Goal: Task Accomplishment & Management: Complete application form

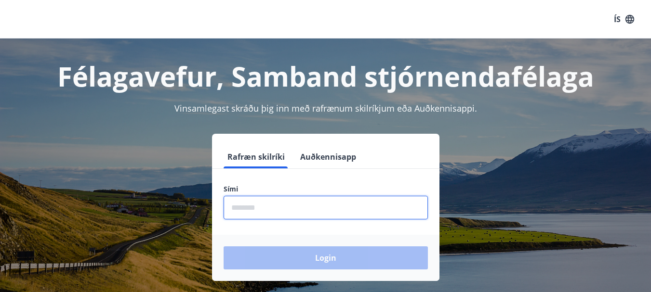
click at [315, 200] on input "phone" at bounding box center [325, 208] width 204 height 24
type input "********"
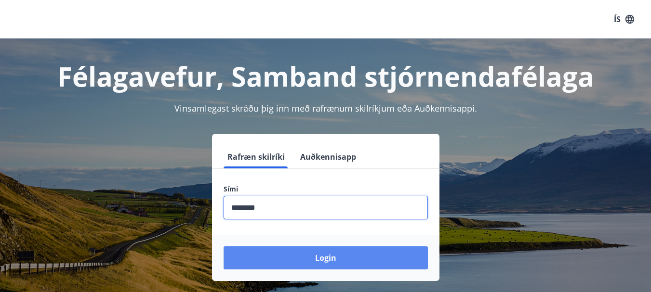
click at [318, 262] on button "Login" at bounding box center [325, 258] width 204 height 23
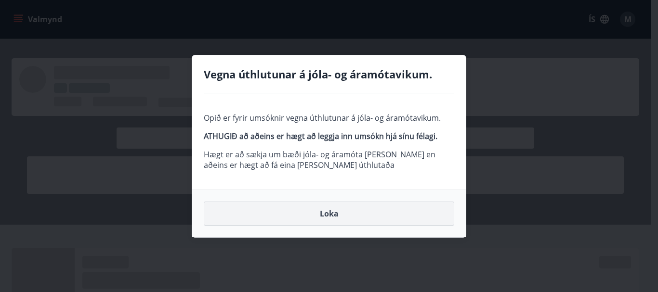
click at [364, 210] on button "Loka" at bounding box center [329, 214] width 250 height 24
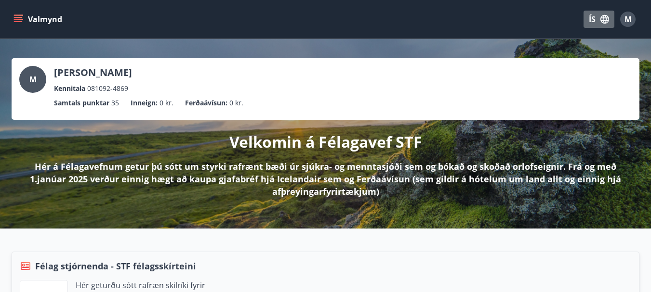
click at [588, 21] on button "ÍS" at bounding box center [598, 19] width 31 height 17
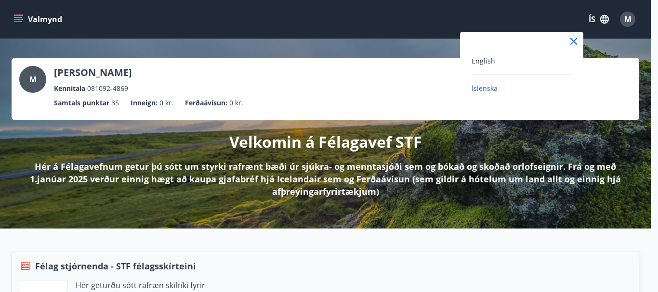
click at [537, 4] on div at bounding box center [329, 146] width 658 height 292
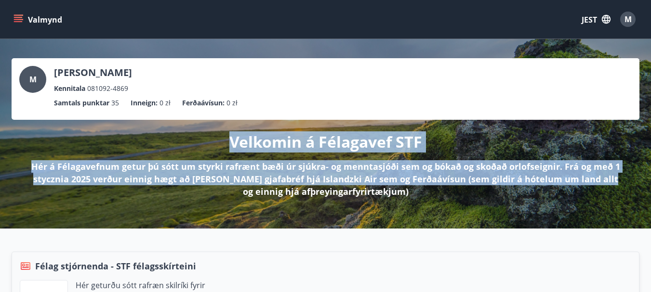
drag, startPoint x: 596, startPoint y: 182, endPoint x: 657, endPoint y: 109, distance: 95.7
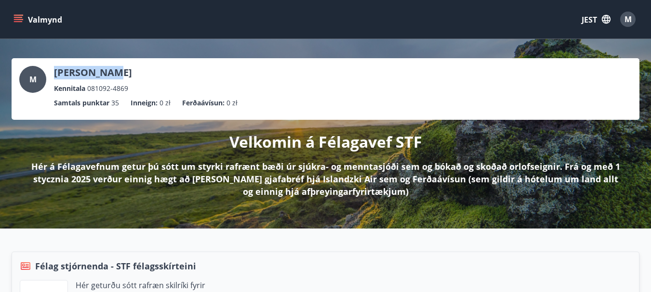
drag, startPoint x: 650, startPoint y: 35, endPoint x: 657, endPoint y: 48, distance: 14.9
click at [29, 18] on font "Valmynd" at bounding box center [45, 19] width 34 height 11
click at [237, 8] on div "Valmynd JEST M" at bounding box center [325, 19] width 627 height 23
click at [590, 19] on font "JEST" at bounding box center [588, 19] width 15 height 11
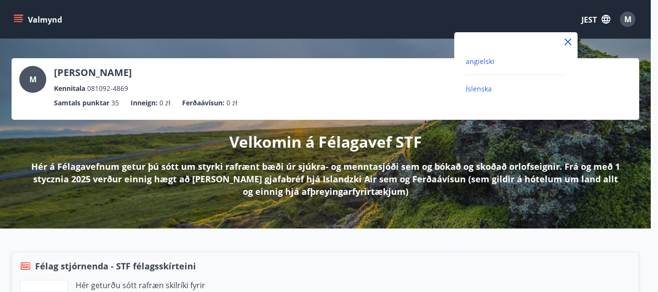
click at [483, 60] on font "angielski" at bounding box center [480, 61] width 28 height 9
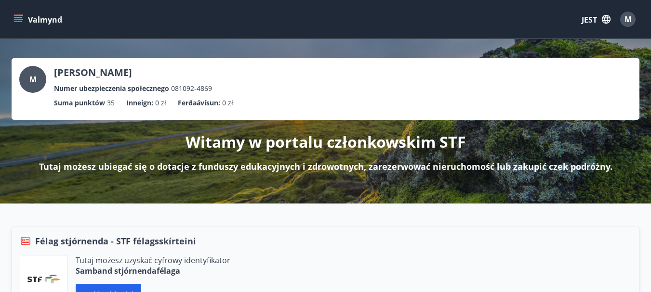
click at [18, 23] on icon "menu" at bounding box center [18, 19] width 10 height 10
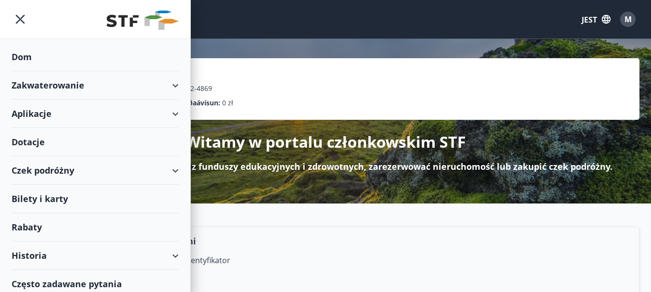
click at [28, 141] on font "Dotacje" at bounding box center [28, 142] width 33 height 12
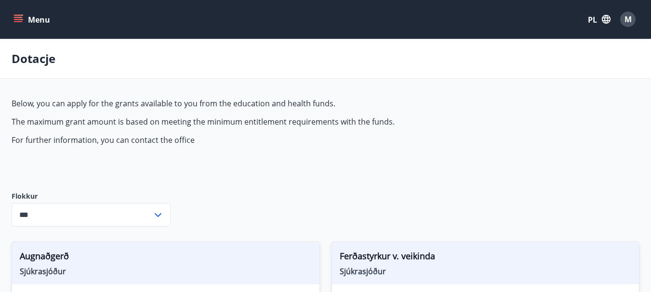
type input "***"
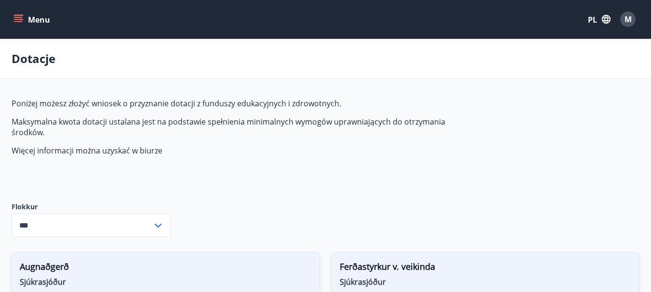
click at [589, 17] on font "PL" at bounding box center [592, 19] width 9 height 11
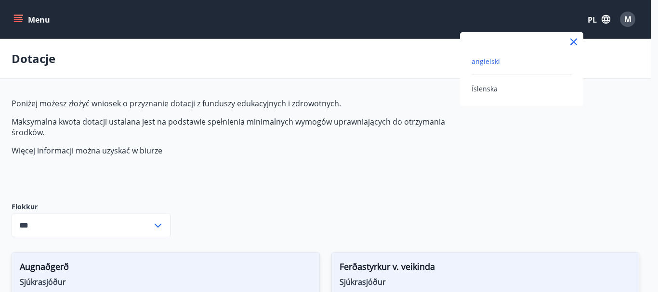
click at [481, 57] on font "angielski" at bounding box center [485, 61] width 28 height 9
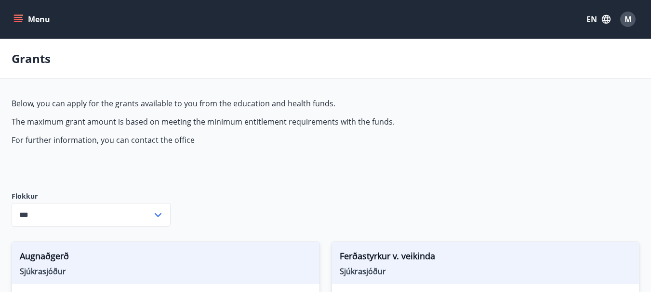
click at [588, 17] on button "EN" at bounding box center [598, 19] width 32 height 17
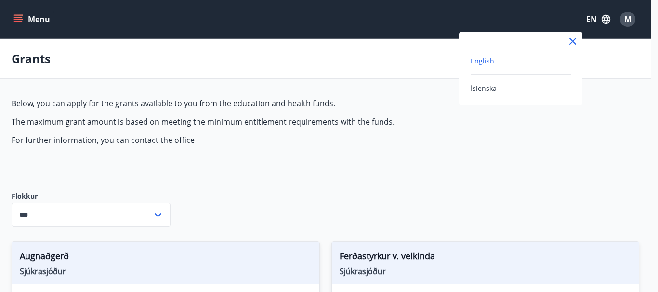
click at [492, 94] on div "English Íslenska" at bounding box center [520, 69] width 123 height 74
click at [492, 89] on span "Íslenska" at bounding box center [483, 88] width 26 height 9
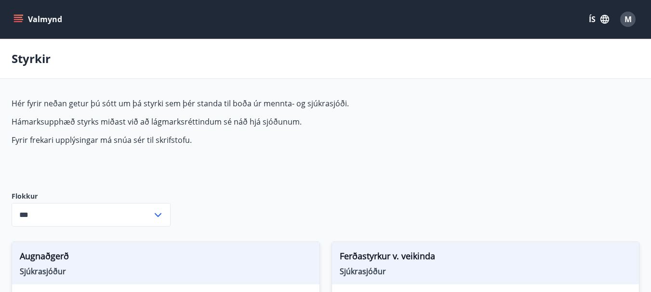
click at [593, 20] on button "ÍS" at bounding box center [598, 19] width 31 height 17
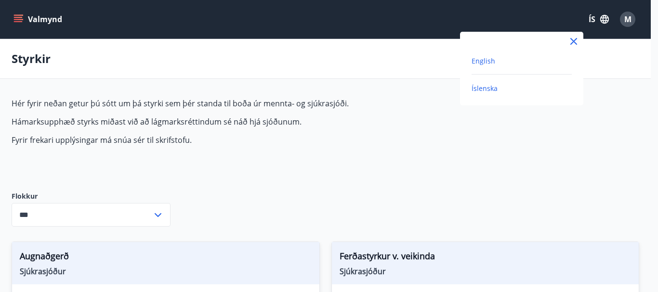
click at [486, 60] on span "English" at bounding box center [483, 60] width 24 height 9
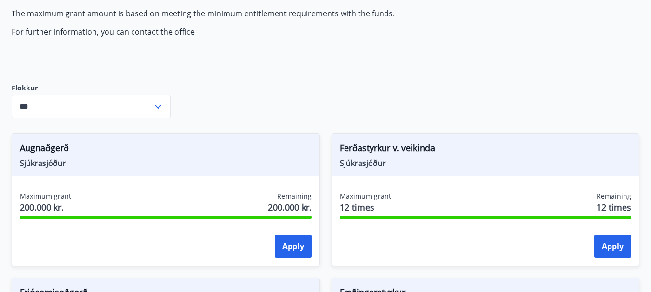
scroll to position [193, 0]
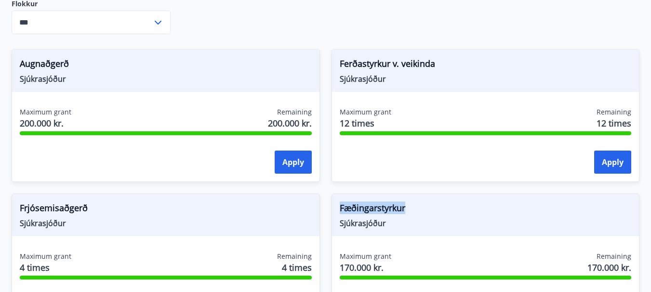
drag, startPoint x: 340, startPoint y: 209, endPoint x: 454, endPoint y: 200, distance: 114.5
click at [454, 200] on div "Fæðingarstyrkur Sjúkrasjóður" at bounding box center [485, 215] width 307 height 42
copy span "Fæðingarstyrkur"
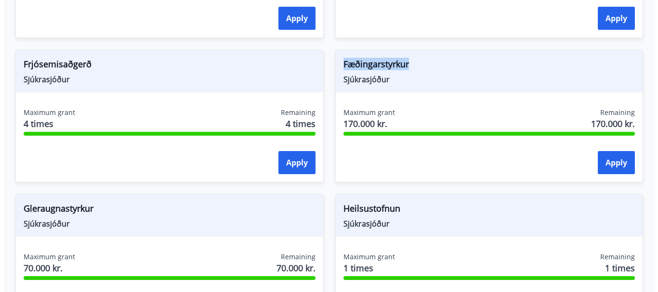
scroll to position [337, 0]
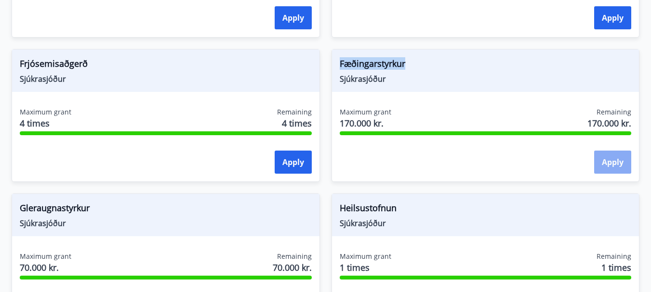
click at [602, 164] on button "Apply" at bounding box center [612, 162] width 37 height 23
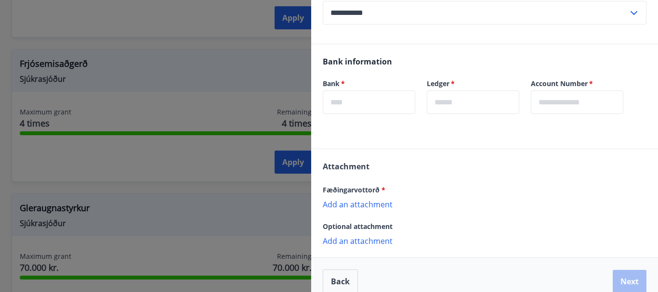
scroll to position [257, 0]
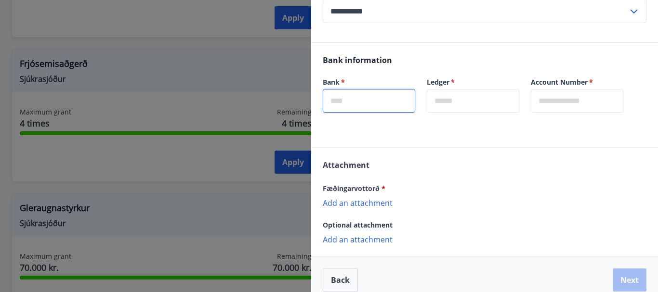
click at [374, 89] on input "text" at bounding box center [369, 101] width 92 height 24
type input "*"
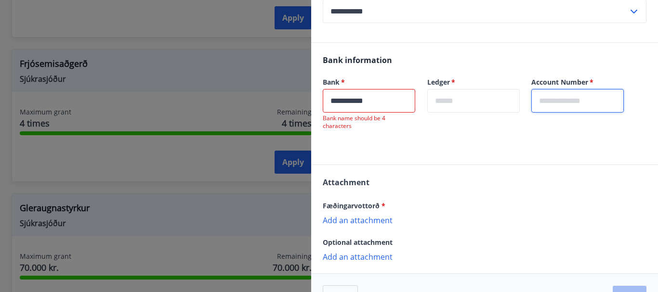
click at [571, 89] on input "text" at bounding box center [577, 101] width 92 height 24
click at [385, 92] on input "**********" at bounding box center [369, 101] width 92 height 24
type input "*"
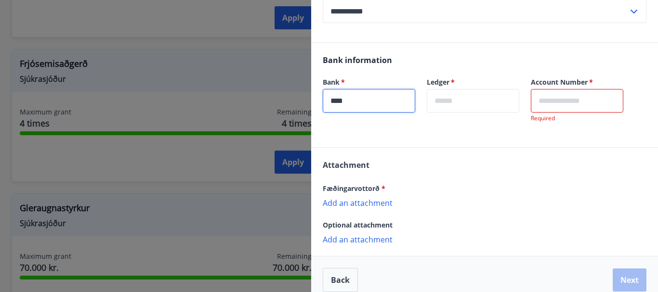
type input "****"
click at [467, 89] on input "text" at bounding box center [473, 101] width 92 height 24
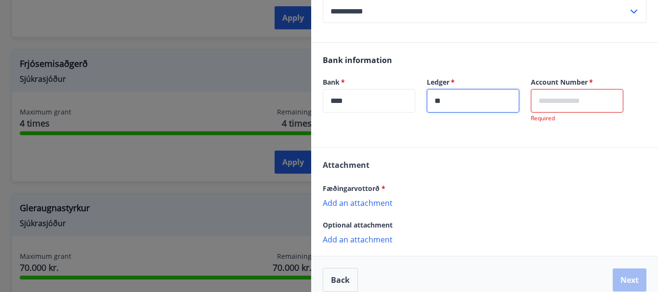
type input "**"
click at [598, 95] on input "text" at bounding box center [577, 101] width 92 height 24
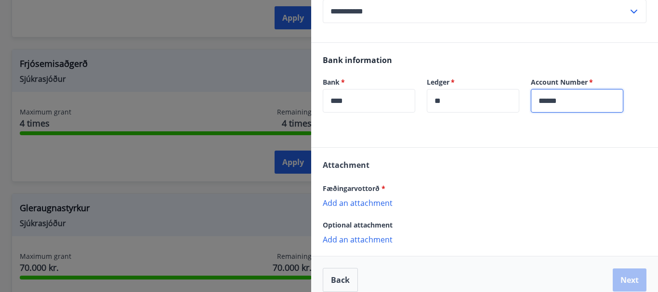
type input "******"
click at [381, 198] on p "Add an attachment" at bounding box center [485, 203] width 324 height 10
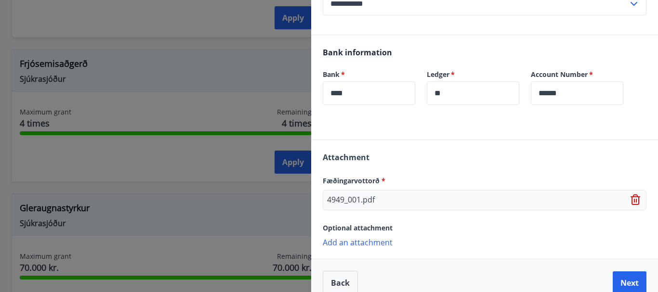
scroll to position [267, 0]
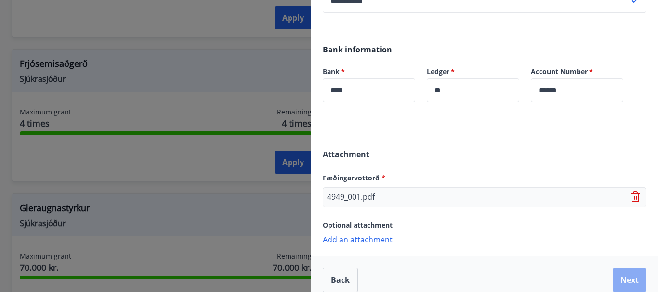
click at [613, 271] on button "Next" at bounding box center [630, 280] width 34 height 23
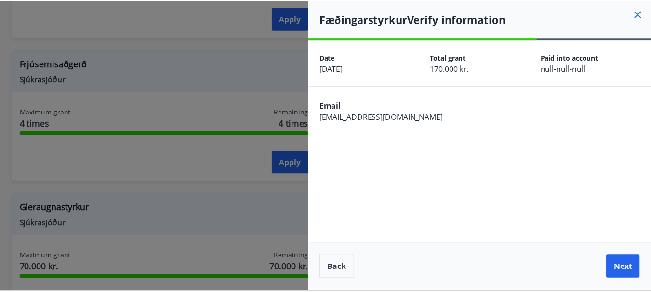
scroll to position [0, 0]
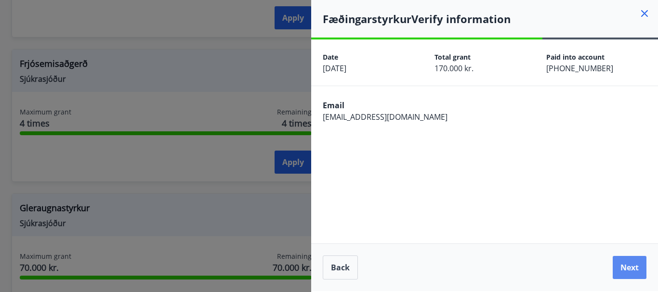
click at [626, 266] on button "Next" at bounding box center [630, 267] width 34 height 23
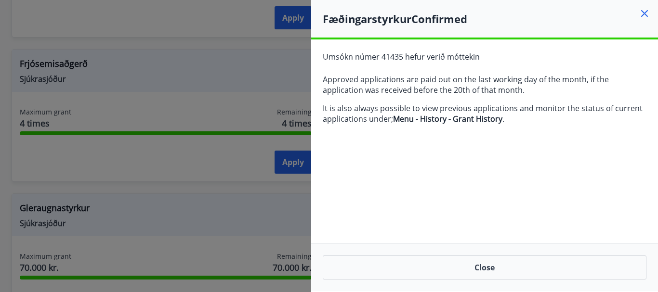
click at [151, 65] on div at bounding box center [329, 146] width 658 height 292
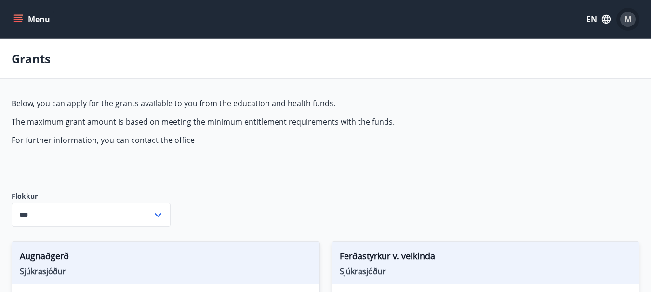
click at [622, 16] on div "M" at bounding box center [627, 19] width 15 height 15
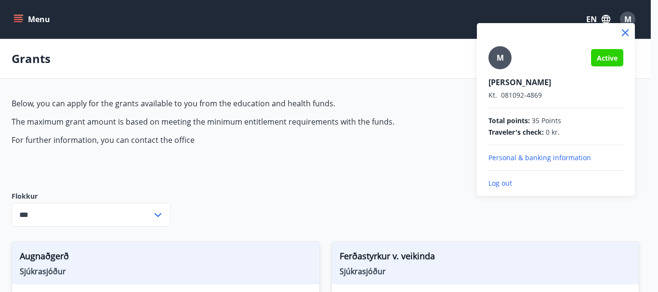
click at [497, 183] on p "Log out" at bounding box center [555, 184] width 135 height 10
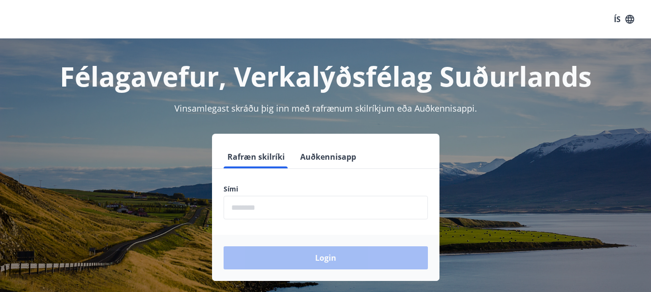
click at [370, 207] on input "phone" at bounding box center [325, 208] width 204 height 24
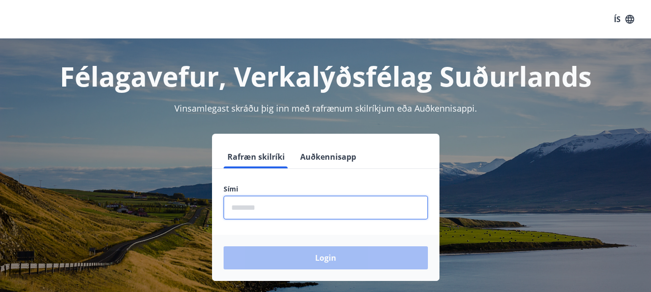
type input "********"
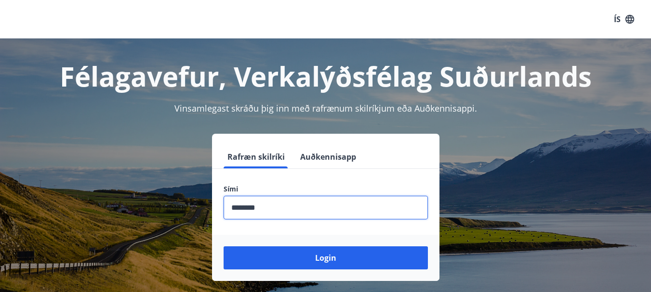
click at [223, 247] on button "Login" at bounding box center [325, 258] width 204 height 23
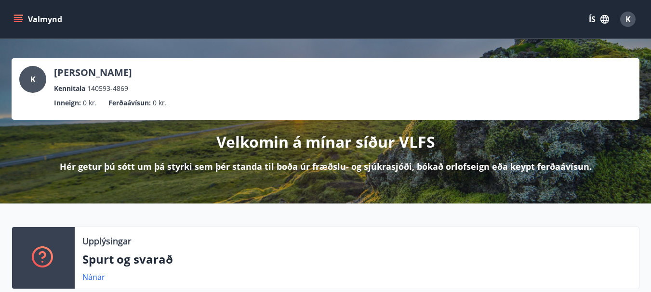
click at [590, 18] on button "ÍS" at bounding box center [598, 19] width 31 height 17
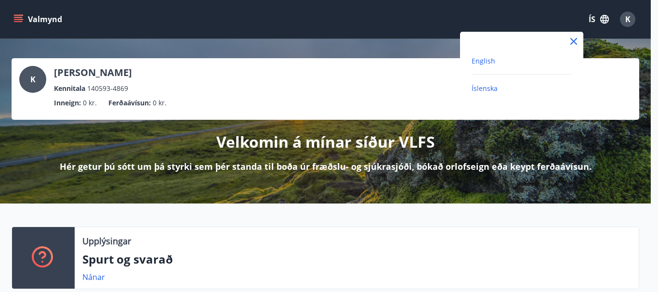
click at [484, 59] on span "English" at bounding box center [483, 60] width 24 height 9
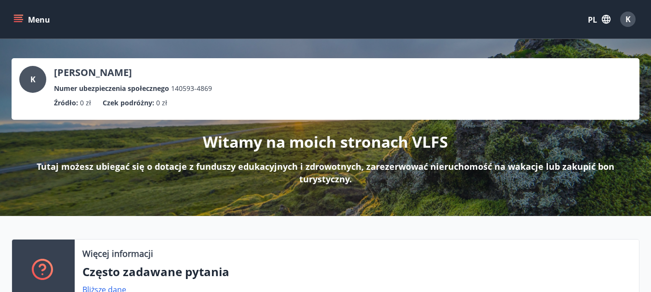
click at [374, 44] on div "K [PERSON_NAME] ubezpieczenia społecznego 140593-4869 Źródło : 0 zł Czek podróż…" at bounding box center [325, 127] width 651 height 177
click at [21, 20] on icon "menu" at bounding box center [18, 19] width 10 height 10
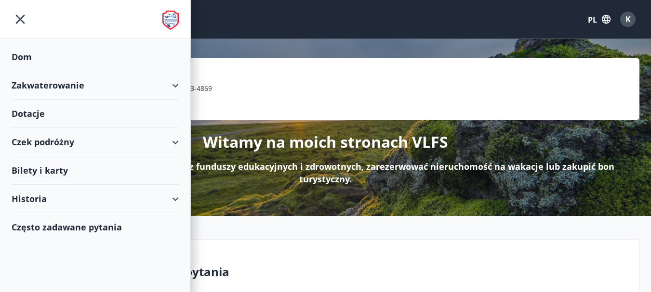
click at [32, 114] on font "Dotacje" at bounding box center [28, 114] width 33 height 12
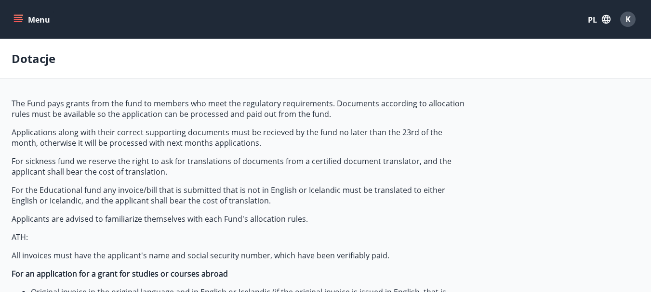
type input "***"
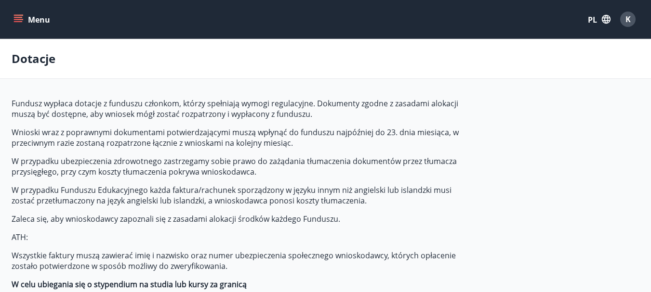
click at [503, 70] on div "Dotacje" at bounding box center [325, 59] width 651 height 40
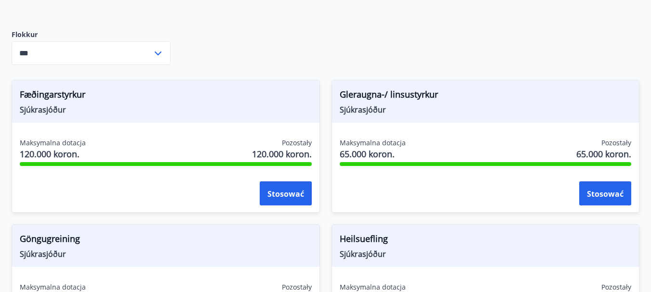
scroll to position [424, 0]
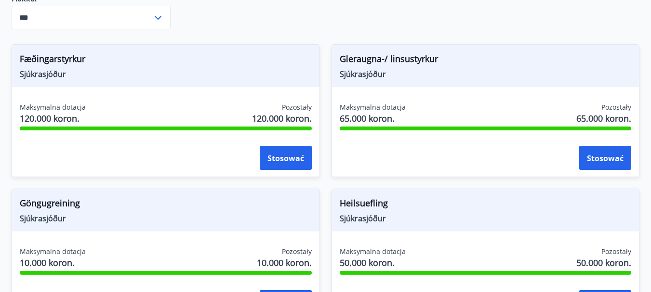
click at [510, 66] on span "Gleraugna-/ linsustyrkur" at bounding box center [486, 60] width 292 height 16
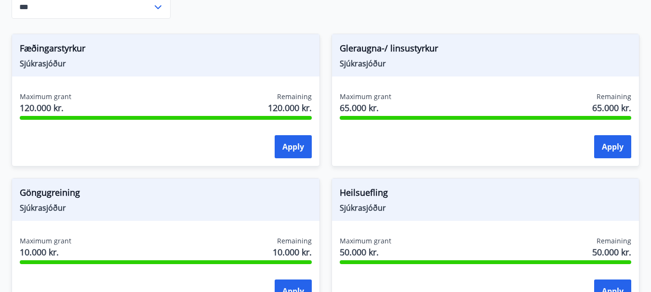
scroll to position [413, 0]
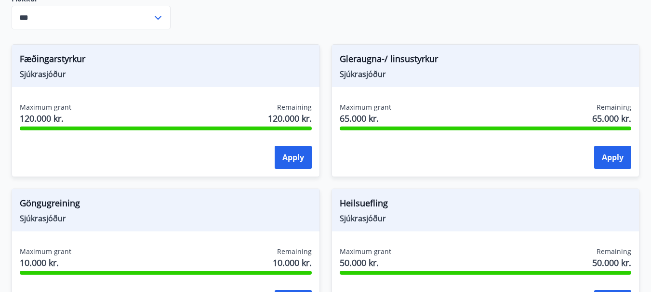
drag, startPoint x: 593, startPoint y: 41, endPoint x: 466, endPoint y: 33, distance: 126.9
click at [466, 33] on div "Gleraugna-/ linsustyrkur Sjúkrasjóður Maximum grant 65.000 kr. Remaining 65.000…" at bounding box center [480, 105] width 320 height 144
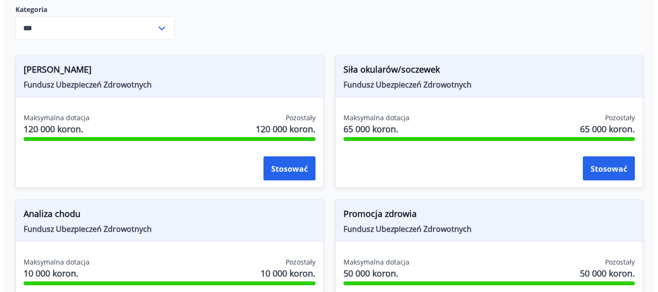
scroll to position [424, 0]
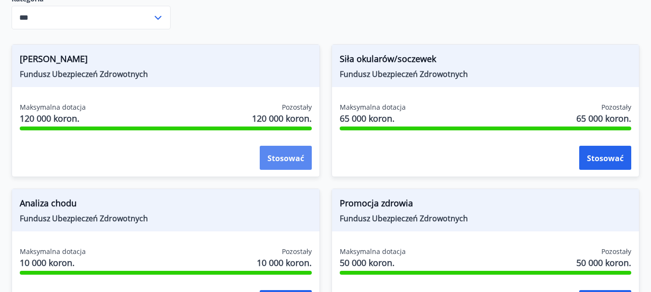
click at [280, 158] on font "Stosować" at bounding box center [285, 158] width 37 height 11
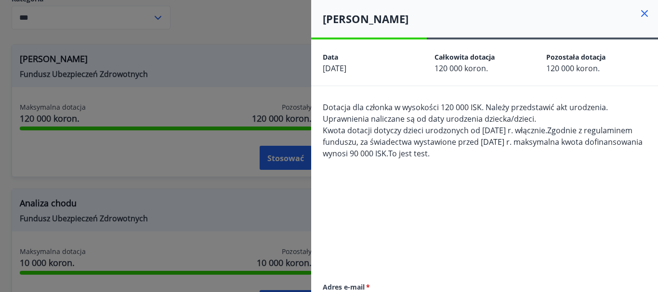
click at [572, 186] on div "Dotacja dla członka w wysokości 120 000 ISK. Należy przedstawić akt urodzenia. …" at bounding box center [485, 183] width 324 height 162
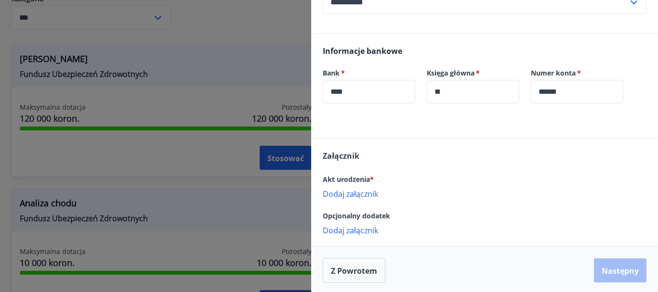
scroll to position [349, 0]
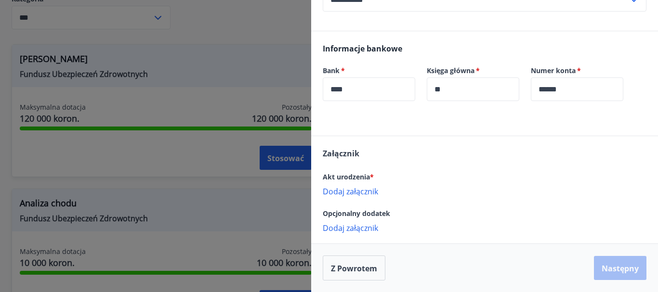
click at [352, 191] on font "Dodaj załącznik" at bounding box center [350, 191] width 55 height 11
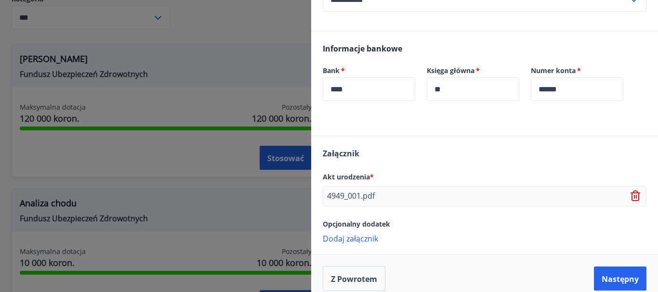
click at [483, 162] on div "Załącznik Akt urodzenia * 4949_001.pdf Opcjonalny dodatek Dodaj załącznik {erro…" at bounding box center [484, 195] width 347 height 118
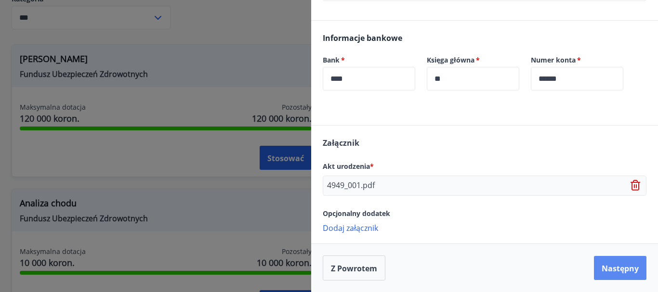
click at [616, 269] on font "Następny" at bounding box center [619, 268] width 37 height 11
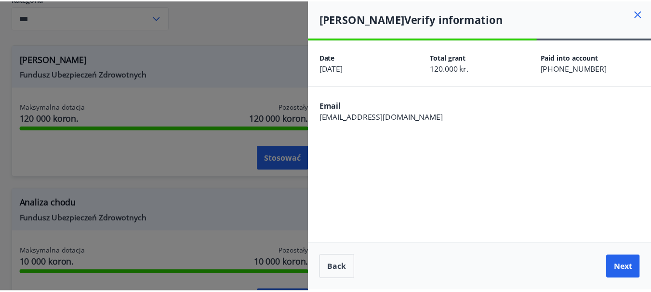
scroll to position [0, 0]
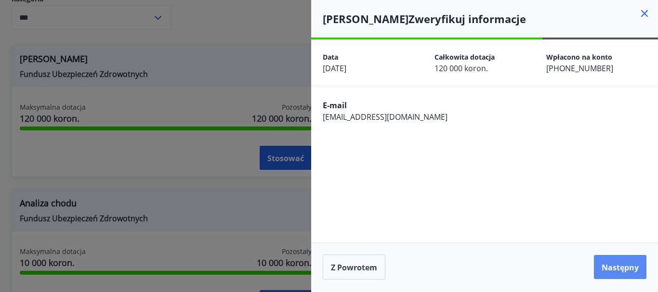
click at [621, 274] on button "Następny" at bounding box center [620, 267] width 52 height 24
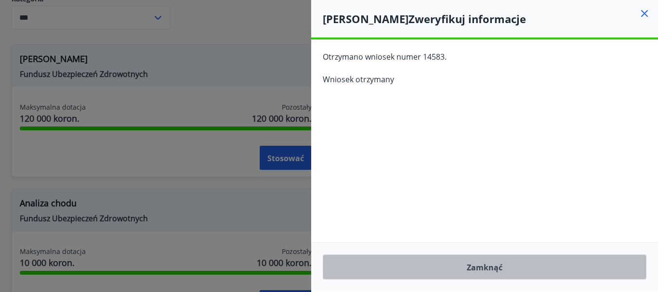
click at [588, 271] on button "Zamknąć" at bounding box center [485, 267] width 324 height 25
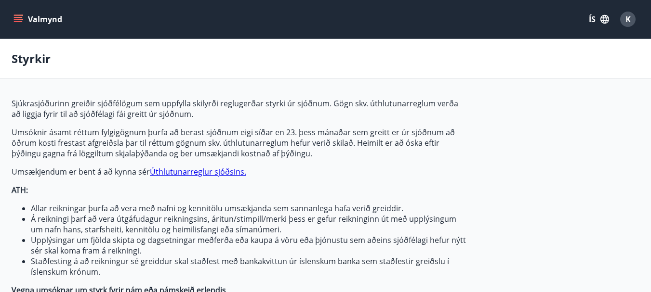
type input "***"
click at [627, 20] on span "K" at bounding box center [627, 19] width 5 height 11
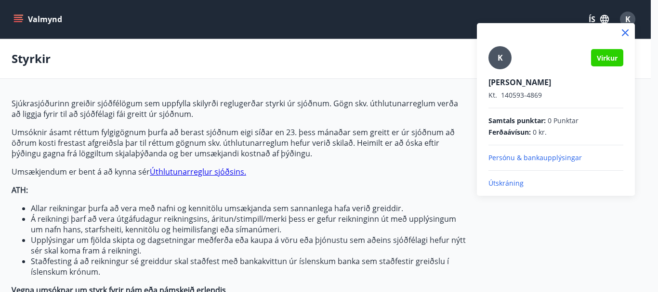
click at [507, 189] on div "K Virkur [PERSON_NAME]. 140593-4869 Samtals punktar : 0 Punktar Ferðaávísun : 0…" at bounding box center [556, 109] width 158 height 173
click at [507, 183] on p "Útskráning" at bounding box center [555, 184] width 135 height 10
